Goal: Feedback & Contribution: Leave review/rating

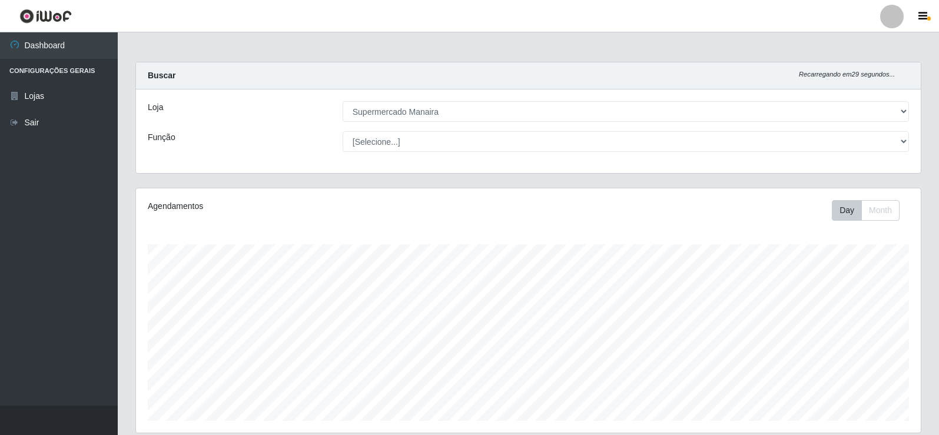
select select "443"
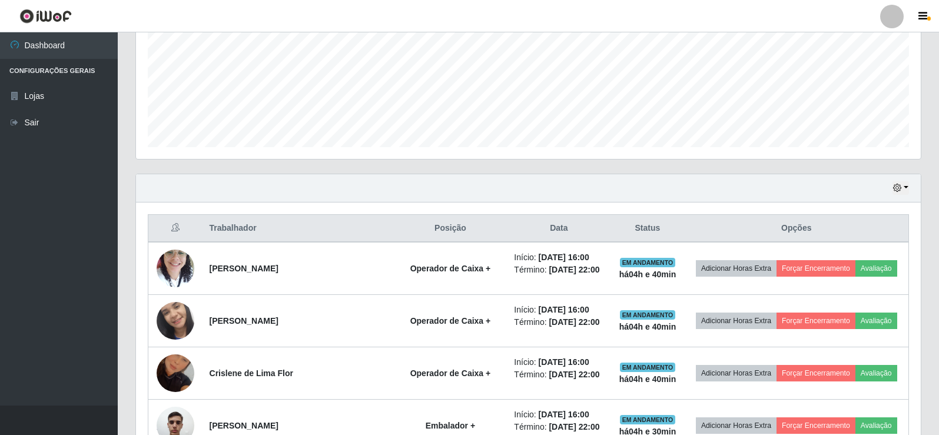
scroll to position [244, 784]
click at [900, 188] on icon "button" at bounding box center [897, 188] width 8 height 8
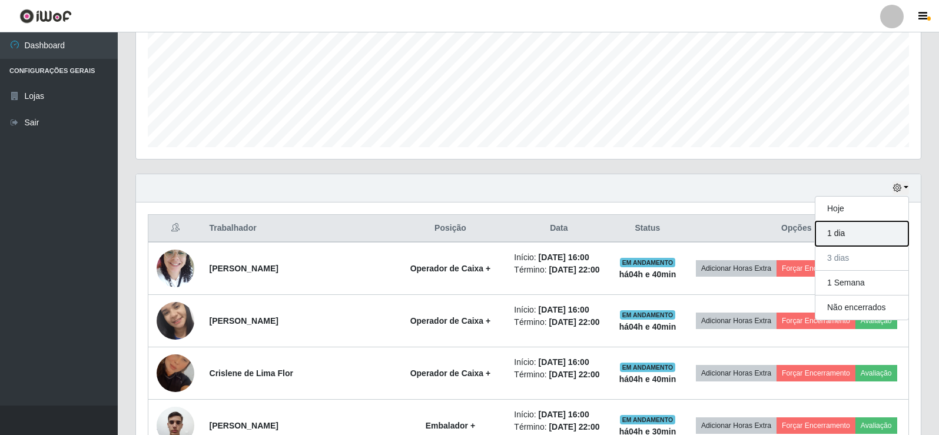
click at [841, 233] on button "1 dia" at bounding box center [861, 233] width 93 height 25
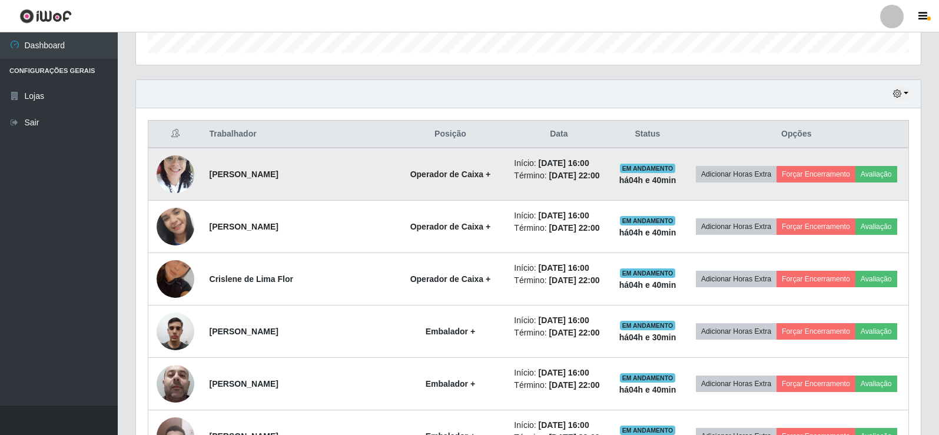
scroll to position [391, 0]
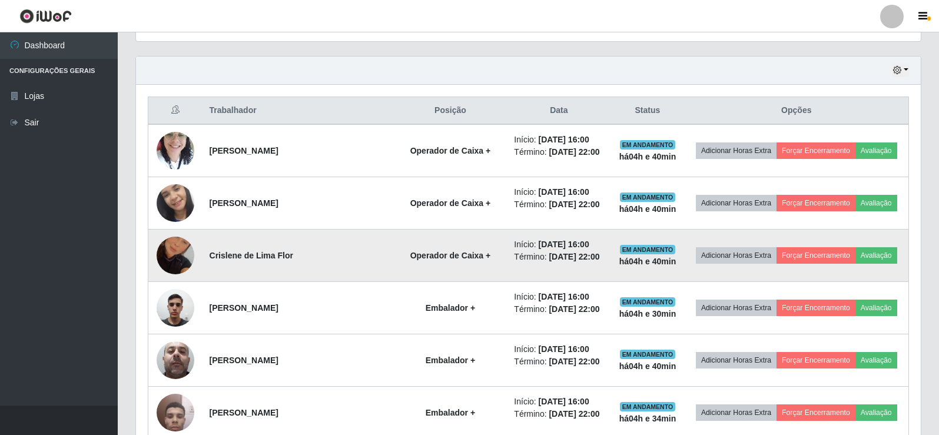
click at [172, 276] on img at bounding box center [176, 255] width 38 height 67
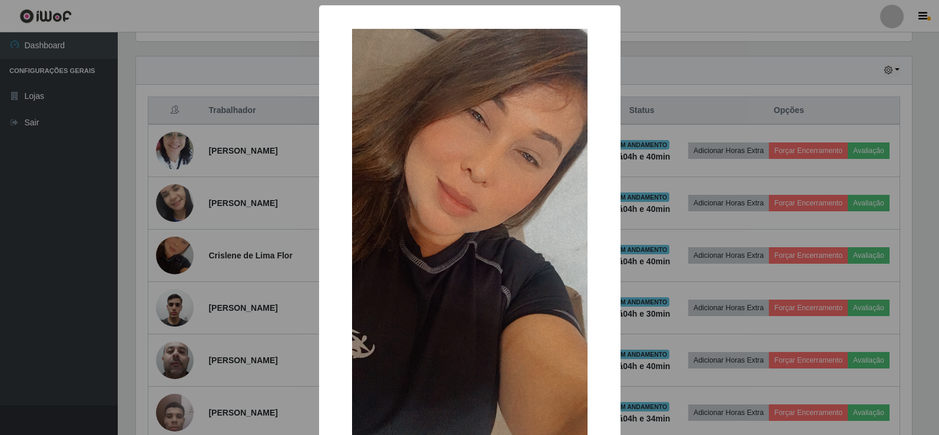
scroll to position [244, 778]
click at [169, 281] on div "× OK Cancel" at bounding box center [470, 217] width 941 height 435
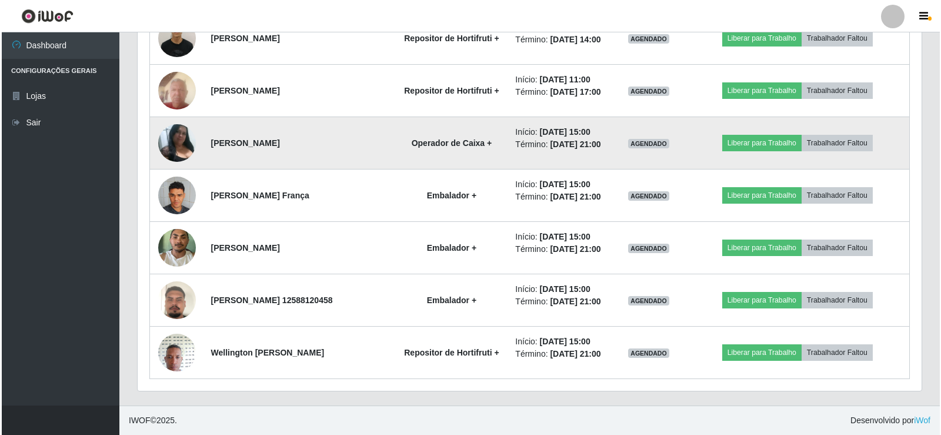
scroll to position [1116, 0]
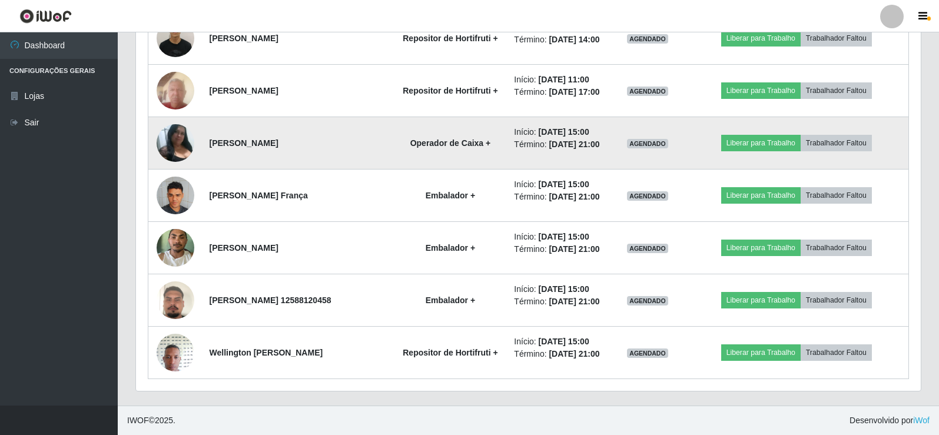
click at [174, 124] on img at bounding box center [176, 142] width 38 height 37
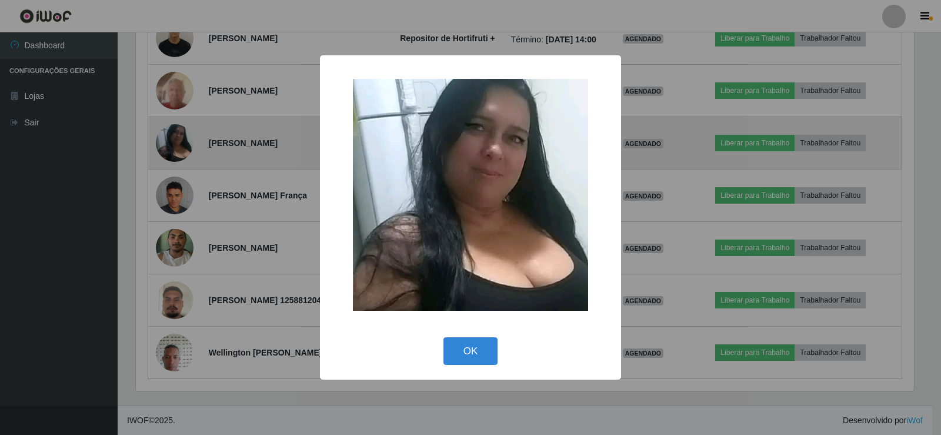
click at [174, 102] on div "× OK Cancel" at bounding box center [470, 217] width 941 height 435
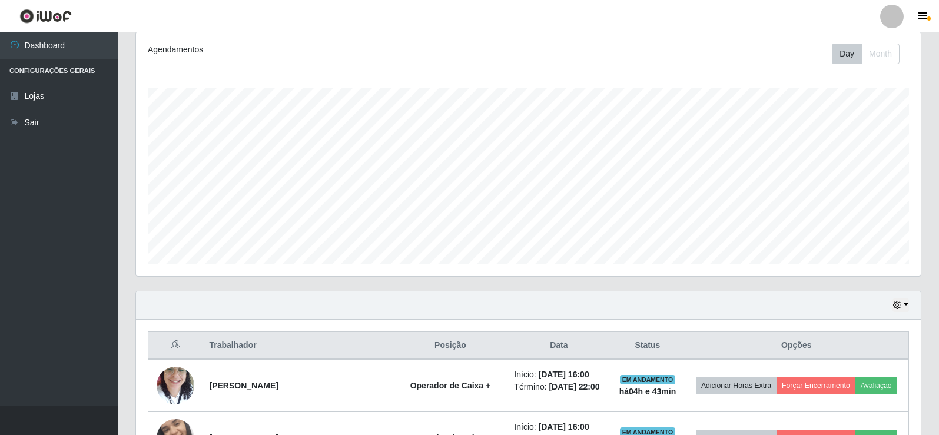
scroll to position [292, 0]
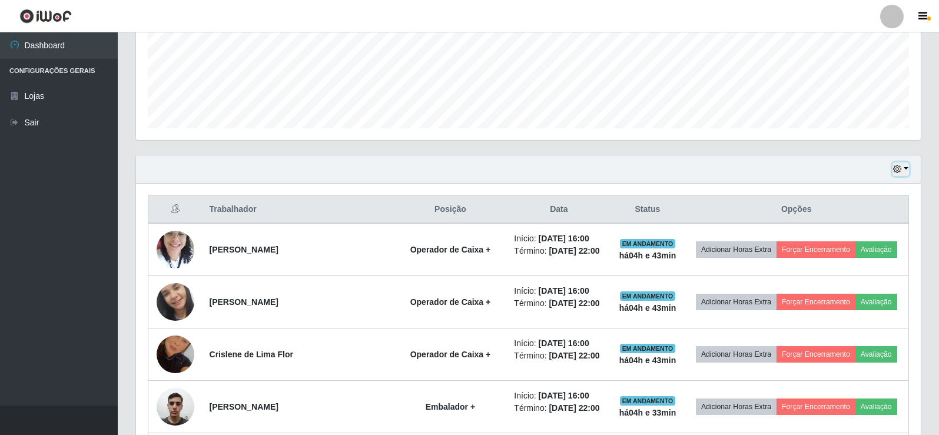
click at [901, 167] on button "button" at bounding box center [900, 169] width 16 height 14
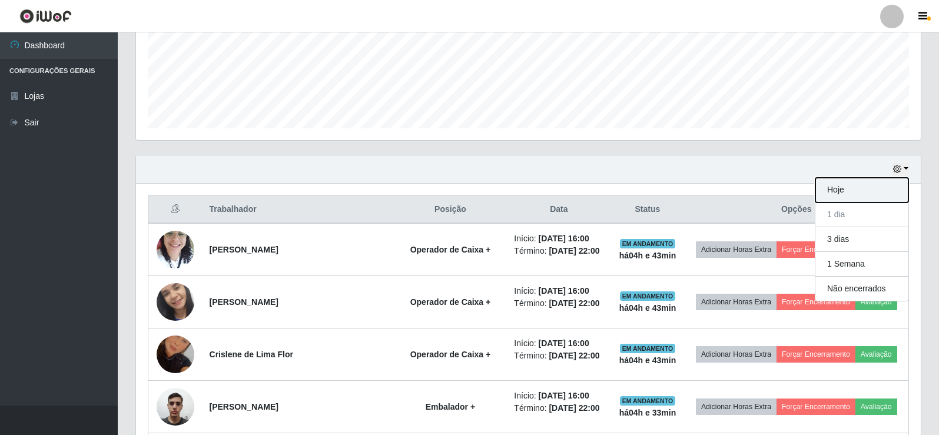
click at [855, 189] on button "Hoje" at bounding box center [861, 190] width 93 height 25
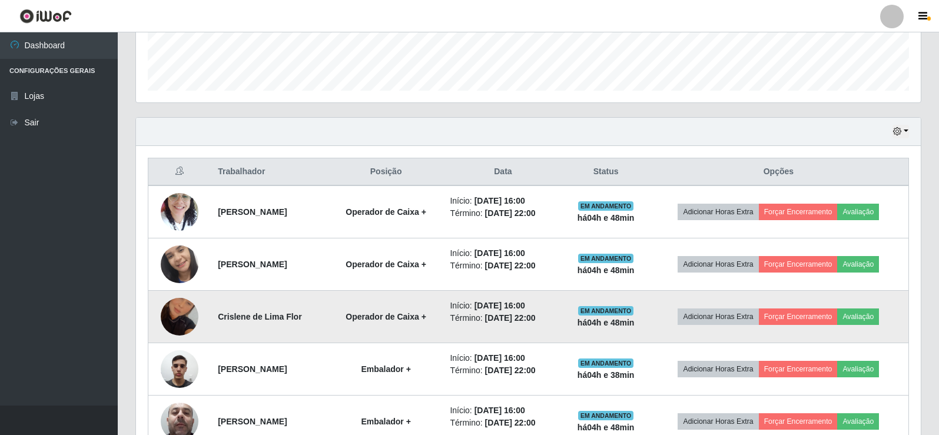
scroll to position [351, 0]
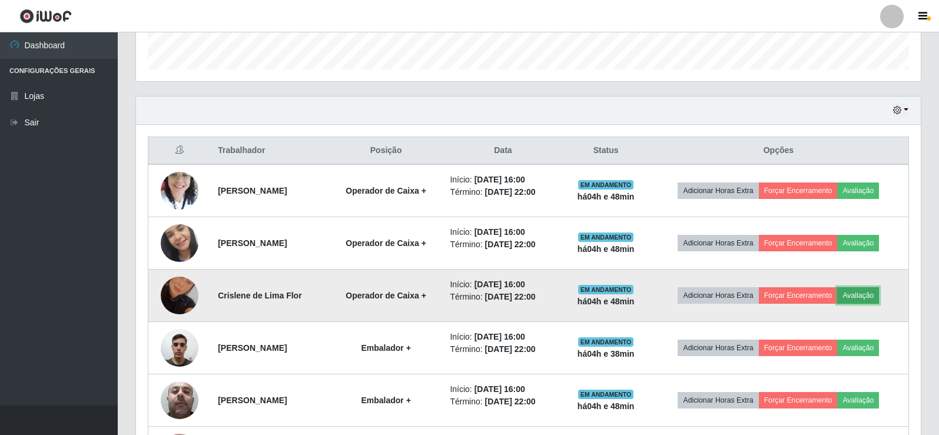
click at [875, 297] on button "Avaliação" at bounding box center [858, 295] width 42 height 16
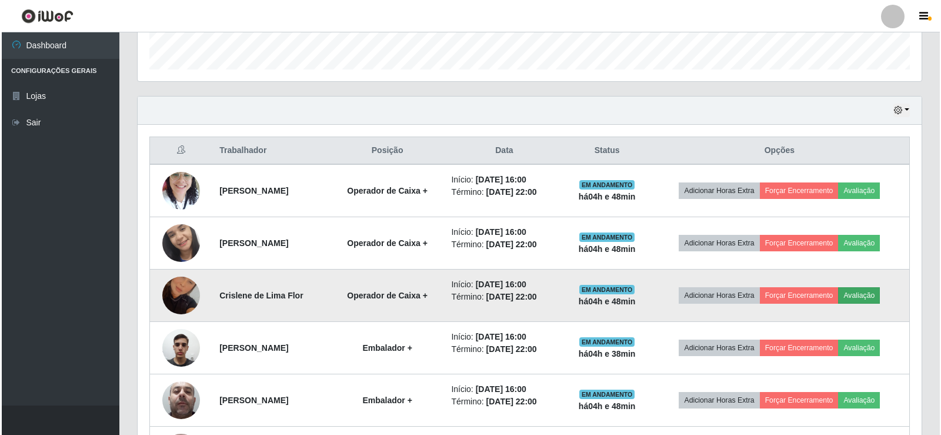
scroll to position [244, 778]
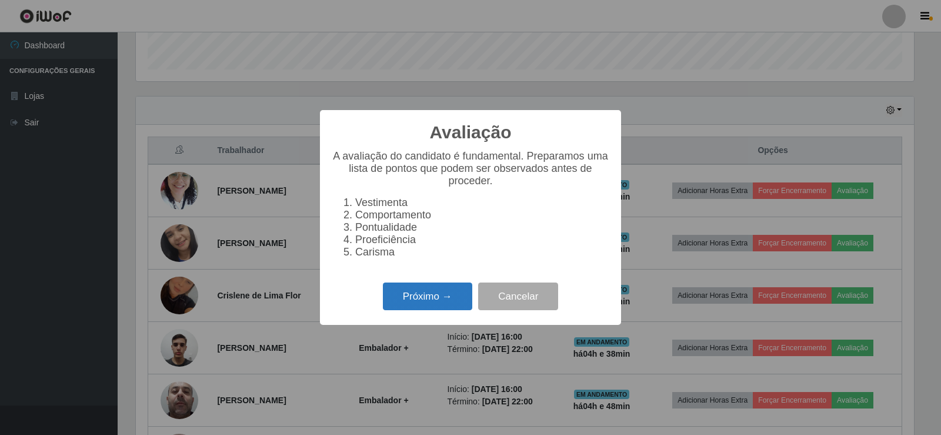
click at [435, 304] on button "Próximo →" at bounding box center [427, 296] width 89 height 28
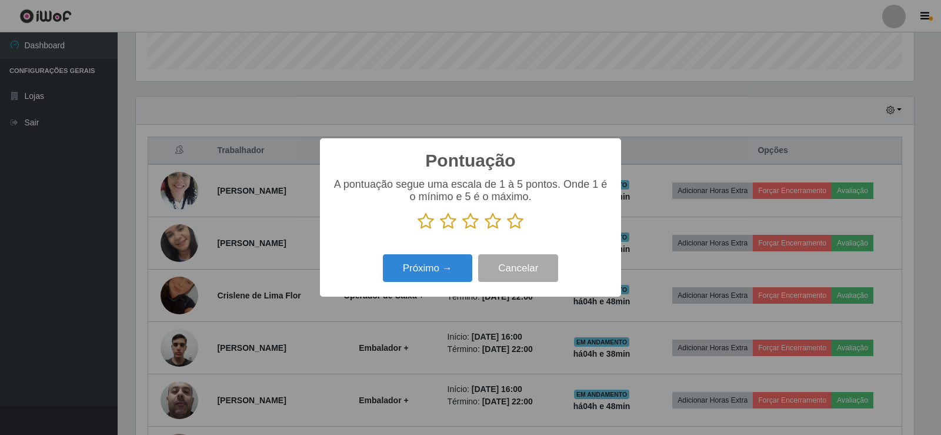
scroll to position [588173, 587639]
click at [425, 225] on icon at bounding box center [426, 221] width 16 height 18
click at [418, 230] on input "radio" at bounding box center [418, 230] width 0 height 0
click at [437, 274] on button "Próximo →" at bounding box center [427, 268] width 89 height 28
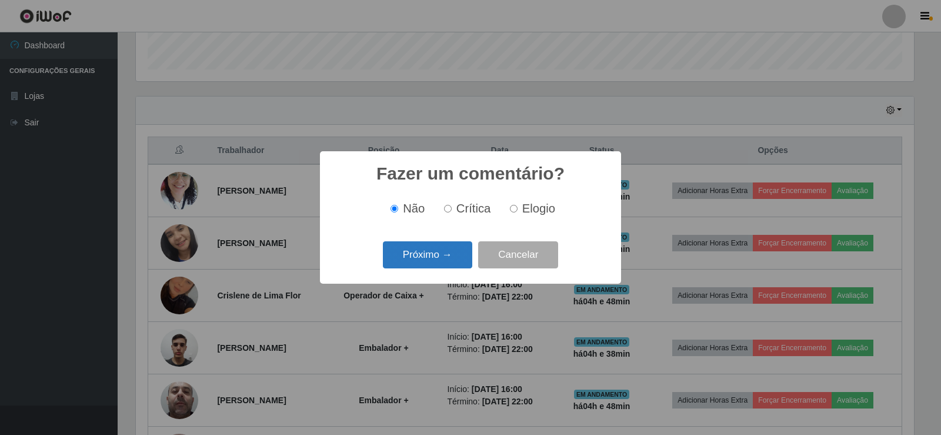
click at [431, 265] on button "Próximo →" at bounding box center [427, 255] width 89 height 28
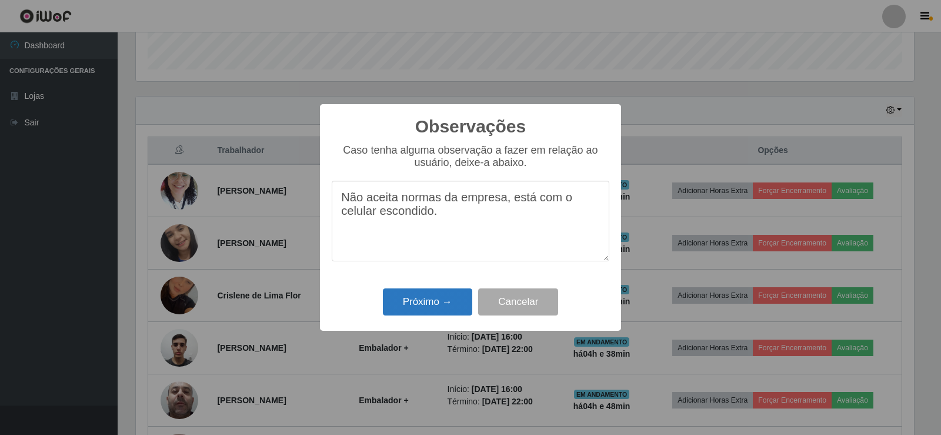
type textarea "Não aceita normas da empresa, está com o celular escondido."
click at [442, 303] on button "Próximo →" at bounding box center [427, 302] width 89 height 28
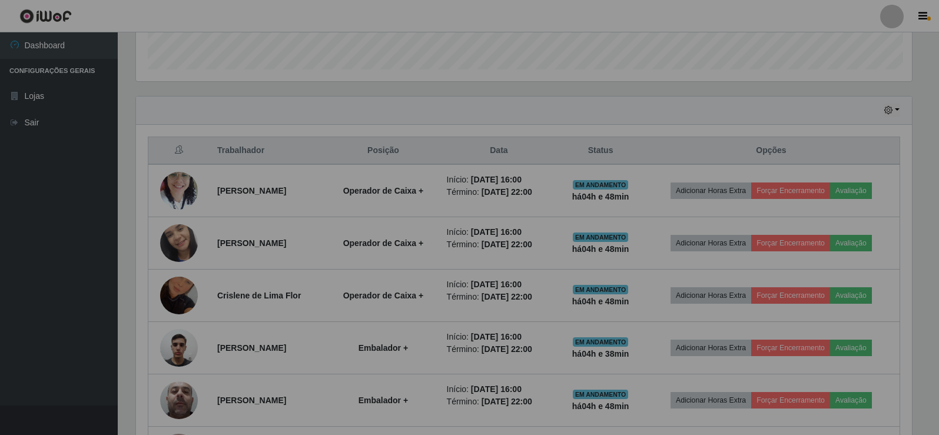
scroll to position [244, 784]
